Goal: Task Accomplishment & Management: Manage account settings

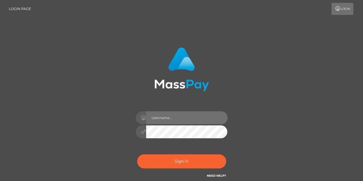
drag, startPoint x: 205, startPoint y: 119, endPoint x: 210, endPoint y: 118, distance: 5.3
click at [205, 119] on input "text" at bounding box center [187, 117] width 82 height 13
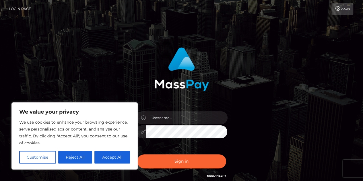
click at [253, 108] on div "Sign in" at bounding box center [181, 113] width 151 height 140
click at [117, 157] on button "Accept All" at bounding box center [113, 157] width 36 height 13
checkbox input "true"
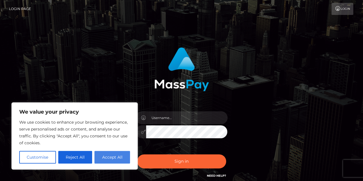
checkbox input "true"
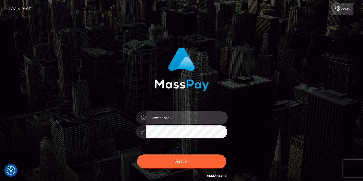
drag, startPoint x: 174, startPoint y: 119, endPoint x: 178, endPoint y: 120, distance: 4.5
click at [174, 119] on input "text" at bounding box center [187, 117] width 82 height 13
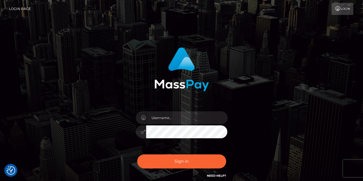
click at [255, 122] on div "Sign in" at bounding box center [181, 113] width 151 height 140
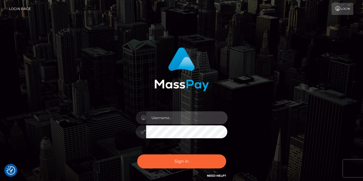
click at [174, 122] on input "text" at bounding box center [187, 117] width 82 height 13
type input "bernicelee.lee@thunes.com"
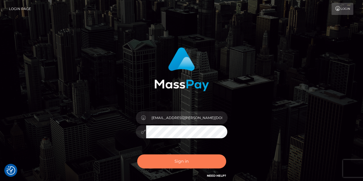
click at [164, 161] on button "Sign in" at bounding box center [181, 162] width 89 height 14
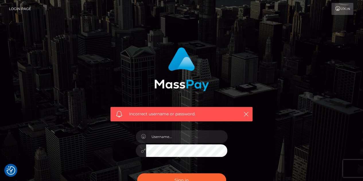
click at [115, 148] on div "Incorrect username or password." at bounding box center [181, 122] width 151 height 159
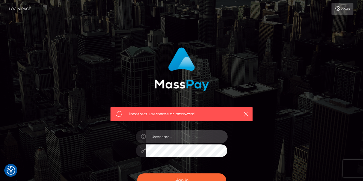
drag, startPoint x: 167, startPoint y: 142, endPoint x: 178, endPoint y: 142, distance: 10.9
click at [168, 142] on input "text" at bounding box center [187, 136] width 82 height 13
type input "Bernice_Lee"
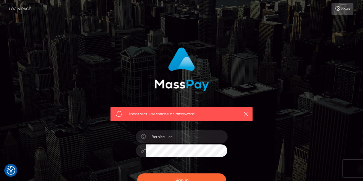
drag, startPoint x: 268, startPoint y: 128, endPoint x: 272, endPoint y: 131, distance: 4.9
click at [268, 128] on div "Incorrect username or password. Bernice_Lee" at bounding box center [182, 125] width 328 height 165
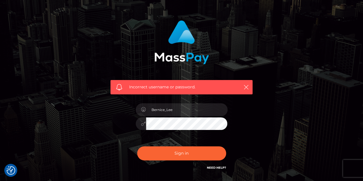
scroll to position [57, 0]
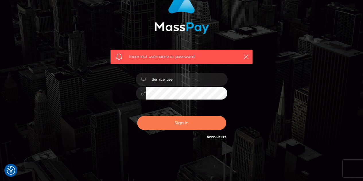
drag, startPoint x: 190, startPoint y: 125, endPoint x: 207, endPoint y: 123, distance: 17.9
click at [190, 125] on button "Sign in" at bounding box center [181, 123] width 89 height 14
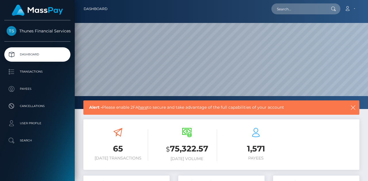
scroll to position [115, 0]
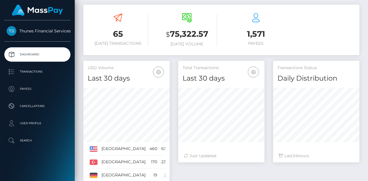
click at [55, 30] on span "Thunes Financial Services" at bounding box center [37, 30] width 66 height 5
click at [34, 86] on p "Payees" at bounding box center [37, 89] width 61 height 9
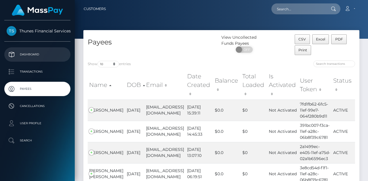
click at [41, 56] on p "Dashboard" at bounding box center [37, 54] width 61 height 9
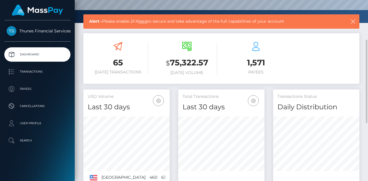
scroll to position [212, 0]
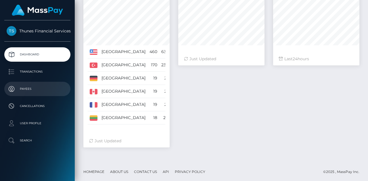
click at [40, 90] on p "Payees" at bounding box center [37, 89] width 61 height 9
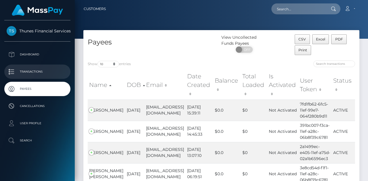
click at [28, 70] on p "Transactions" at bounding box center [37, 72] width 61 height 9
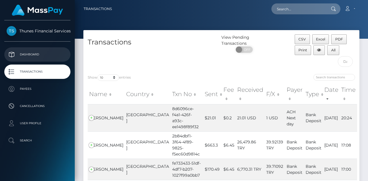
click at [36, 56] on p "Dashboard" at bounding box center [37, 54] width 61 height 9
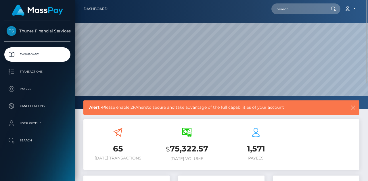
click at [114, 145] on h3 "65" at bounding box center [118, 148] width 60 height 11
click at [54, 29] on span "Thunes Financial Services" at bounding box center [37, 30] width 66 height 5
click at [26, 32] on span "Thunes Financial Services" at bounding box center [37, 30] width 66 height 5
click at [353, 10] on link "Account" at bounding box center [349, 9] width 17 height 12
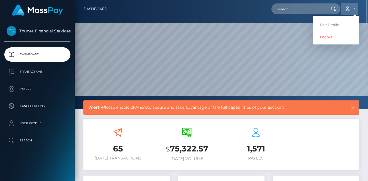
click at [351, 9] on link "Account" at bounding box center [349, 9] width 17 height 12
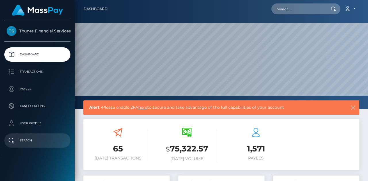
click at [13, 140] on p "Search" at bounding box center [37, 140] width 61 height 9
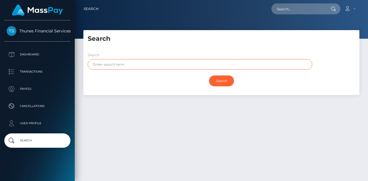
click at [139, 62] on input "text" at bounding box center [200, 64] width 224 height 11
click at [123, 127] on div "Search Search Search Payouts - Payee Name" at bounding box center [221, 103] width 293 height 146
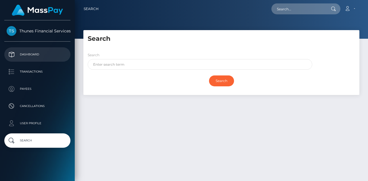
click at [43, 57] on p "Dashboard" at bounding box center [37, 54] width 61 height 9
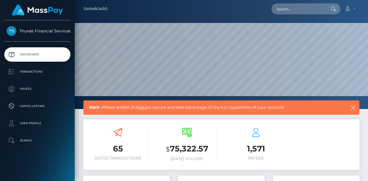
scroll to position [115, 0]
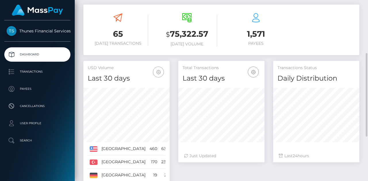
click at [158, 72] on icon "button" at bounding box center [158, 72] width 7 height 7
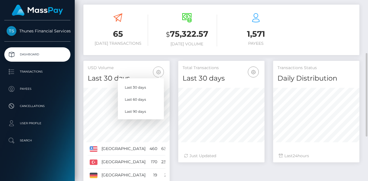
click at [189, 174] on div "Total Transactions Last 30 days Last 30 days Last 60 days Last 90 days 24" at bounding box center [269, 156] width 190 height 190
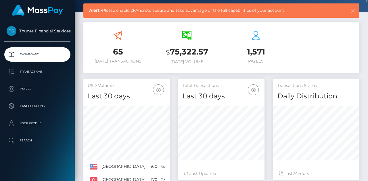
scroll to position [0, 0]
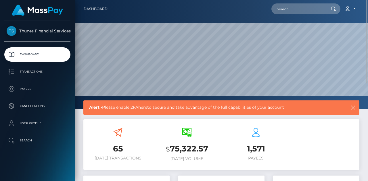
click at [180, 139] on div "$ 75,322.57 Today Volume" at bounding box center [187, 144] width 60 height 33
click at [199, 136] on div "$ 75,322.57 Today Volume" at bounding box center [187, 144] width 60 height 33
click at [250, 128] on div "1,571 Payees" at bounding box center [256, 145] width 60 height 43
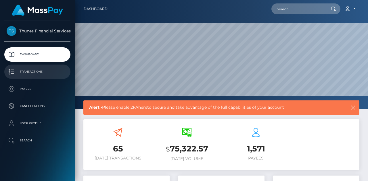
drag, startPoint x: 38, startPoint y: 72, endPoint x: 54, endPoint y: 71, distance: 16.7
click at [38, 72] on p "Transactions" at bounding box center [37, 72] width 61 height 9
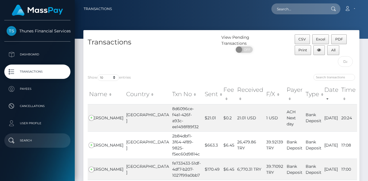
click at [24, 138] on p "Search" at bounding box center [37, 140] width 61 height 9
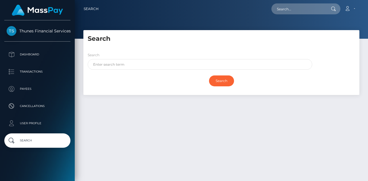
click at [146, 59] on div "Search" at bounding box center [200, 61] width 224 height 18
drag, startPoint x: 146, startPoint y: 59, endPoint x: 131, endPoint y: 69, distance: 17.8
click at [131, 69] on input "text" at bounding box center [200, 64] width 224 height 11
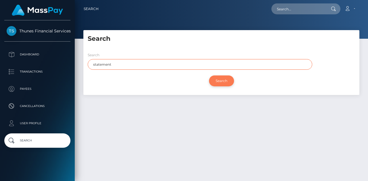
type input "statement"
click at [222, 80] on input "Search" at bounding box center [221, 81] width 25 height 11
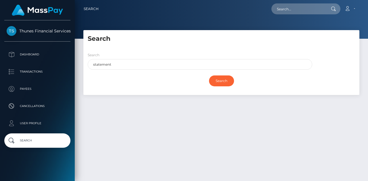
click at [20, 10] on img at bounding box center [37, 10] width 51 height 11
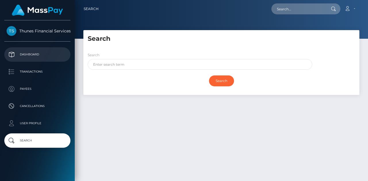
click at [42, 56] on p "Dashboard" at bounding box center [37, 54] width 61 height 9
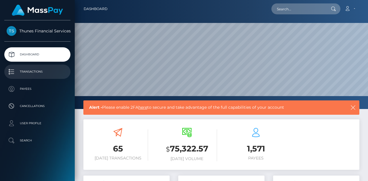
click at [23, 74] on p "Transactions" at bounding box center [37, 72] width 61 height 9
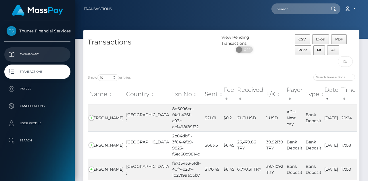
click at [43, 55] on p "Dashboard" at bounding box center [37, 54] width 61 height 9
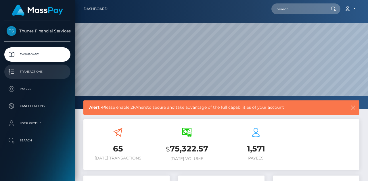
click at [24, 74] on p "Transactions" at bounding box center [37, 72] width 61 height 9
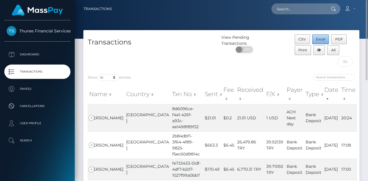
click at [317, 40] on span "Excel" at bounding box center [320, 39] width 9 height 4
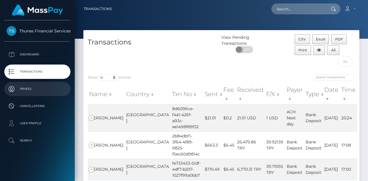
click at [34, 89] on p "Payees" at bounding box center [37, 89] width 61 height 9
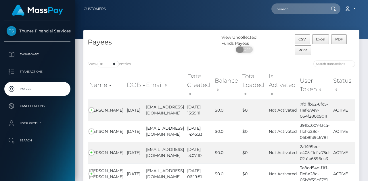
click at [239, 50] on span at bounding box center [240, 50] width 8 height 6
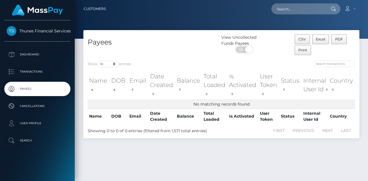
click at [246, 49] on span at bounding box center [249, 50] width 8 height 6
checkbox input "false"
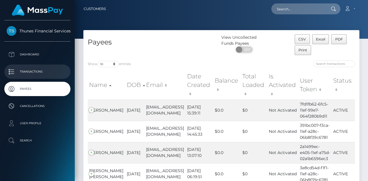
click at [31, 72] on p "Transactions" at bounding box center [37, 72] width 61 height 9
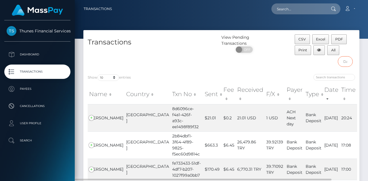
click at [346, 63] on input "text" at bounding box center [345, 61] width 15 height 11
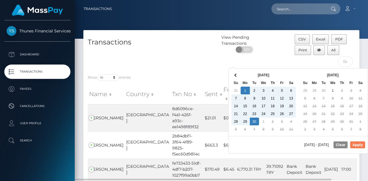
click at [356, 145] on button "Apply" at bounding box center [357, 145] width 15 height 7
type input "09/01/2025 - 09/30/2025"
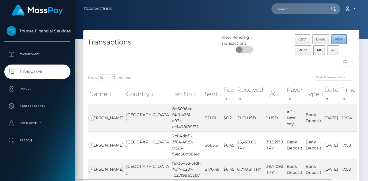
click at [338, 40] on span "PDF" at bounding box center [339, 39] width 8 height 4
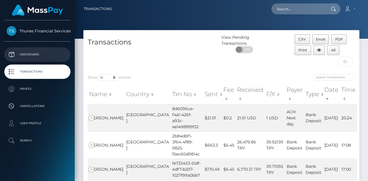
click at [26, 53] on p "Dashboard" at bounding box center [37, 54] width 61 height 9
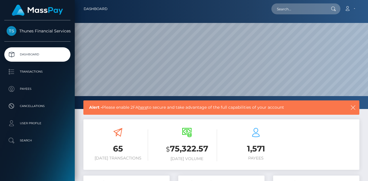
scroll to position [102, 86]
click at [350, 9] on icon at bounding box center [347, 8] width 6 height 5
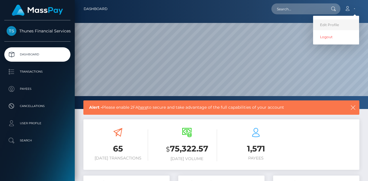
click at [335, 24] on link "Edit Profile" at bounding box center [336, 25] width 46 height 11
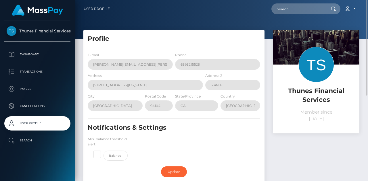
scroll to position [29, 0]
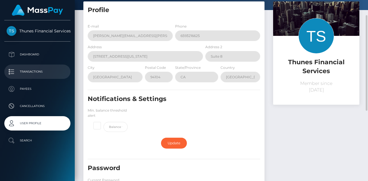
drag, startPoint x: 38, startPoint y: 72, endPoint x: 49, endPoint y: 69, distance: 11.3
click at [39, 72] on p "Transactions" at bounding box center [37, 72] width 61 height 9
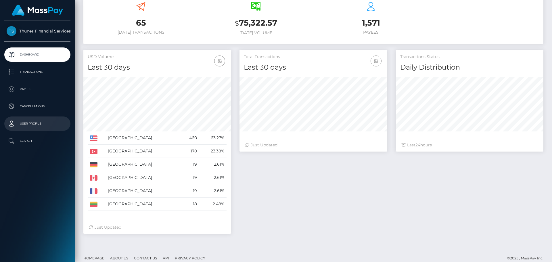
drag, startPoint x: 30, startPoint y: 123, endPoint x: 42, endPoint y: 117, distance: 13.6
click at [30, 123] on p "User Profile" at bounding box center [37, 123] width 61 height 9
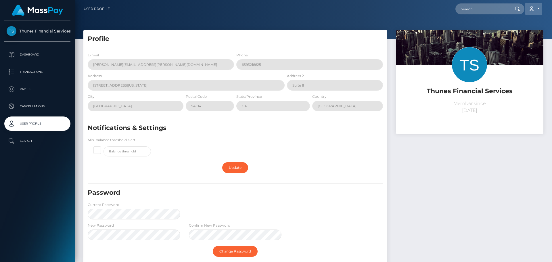
click at [533, 7] on icon at bounding box center [531, 8] width 6 height 5
click at [516, 39] on link "Logout" at bounding box center [520, 37] width 46 height 11
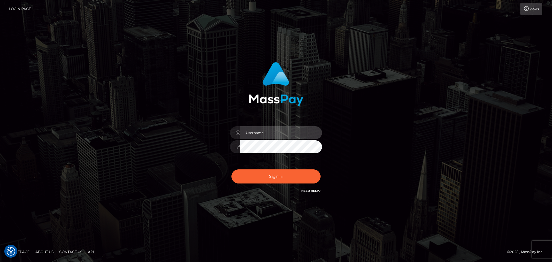
click at [268, 136] on input "text" at bounding box center [281, 132] width 82 height 13
type input "Bernice_Lee"
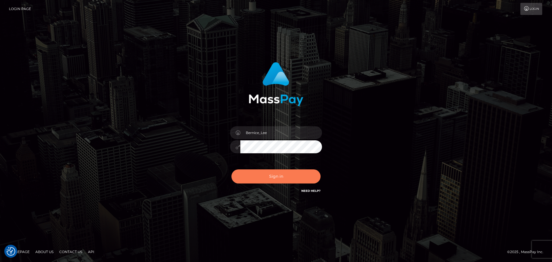
click at [269, 176] on button "Sign in" at bounding box center [275, 176] width 89 height 14
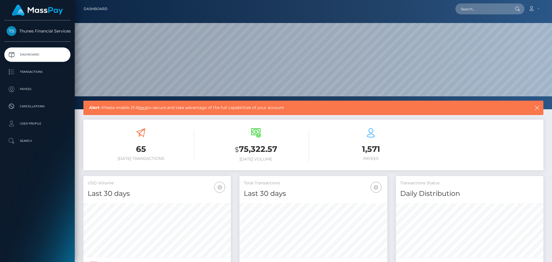
scroll to position [102, 148]
click at [533, 13] on link "Account" at bounding box center [533, 9] width 17 height 12
click at [524, 22] on link "Edit Profile" at bounding box center [520, 25] width 46 height 11
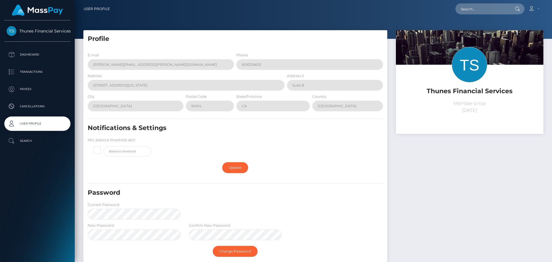
click at [413, 155] on div "Thunes Financial Services Member since [DATE]" at bounding box center [469, 164] width 156 height 269
